Goal: Check status

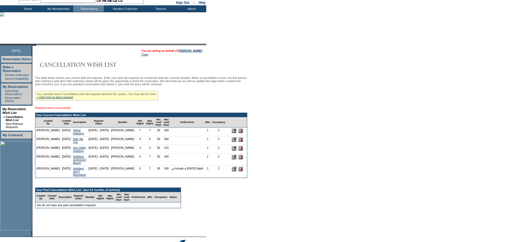
scroll to position [51, 0]
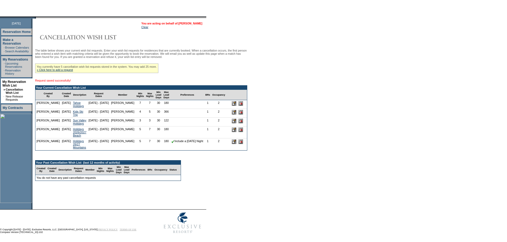
click at [192, 23] on link "[PERSON_NAME]" at bounding box center [191, 23] width 24 height 3
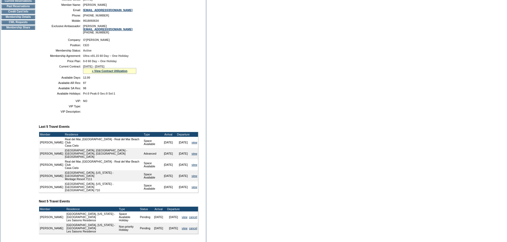
scroll to position [84, 0]
click at [100, 73] on link "» View Contract Utilization" at bounding box center [110, 71] width 36 height 3
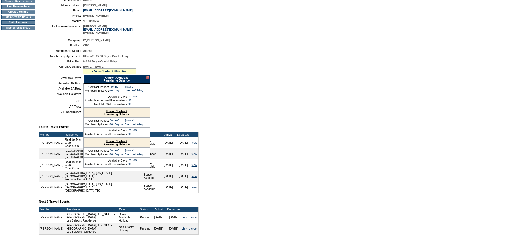
click at [113, 79] on link "Current Contract" at bounding box center [116, 77] width 23 height 3
click at [147, 79] on div at bounding box center [147, 77] width 3 height 3
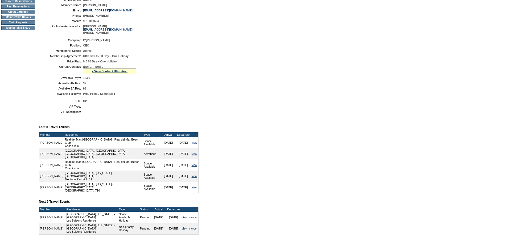
click at [110, 74] on div "» View Contract Utilization" at bounding box center [109, 71] width 53 height 6
click at [109, 73] on link "» View Contract Utilization" at bounding box center [110, 71] width 36 height 3
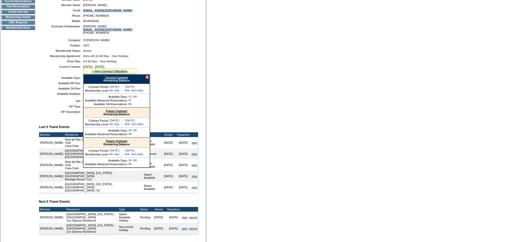
click at [114, 79] on link "Current Contract" at bounding box center [116, 77] width 23 height 3
